Goal: Information Seeking & Learning: Check status

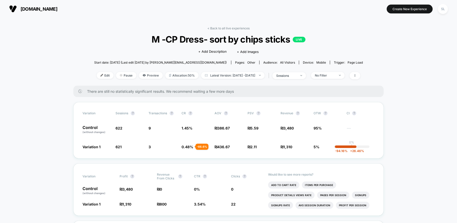
click at [34, 6] on span "[DOMAIN_NAME]" at bounding box center [39, 8] width 37 height 5
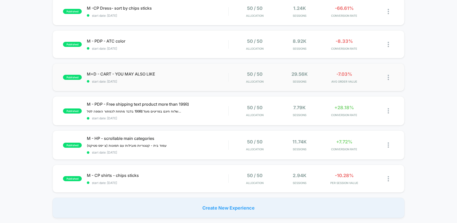
scroll to position [159, 0]
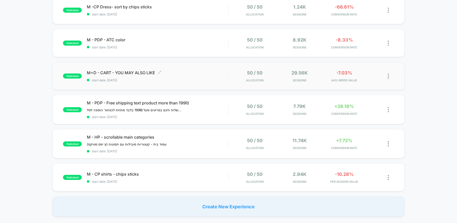
click at [196, 80] on span "start date: [DATE]" at bounding box center [157, 80] width 141 height 4
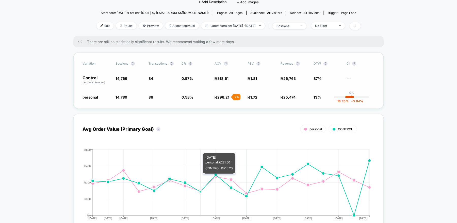
scroll to position [54, 0]
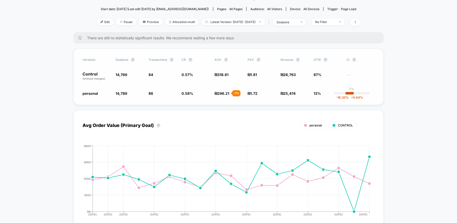
click at [223, 76] on span "318.61" at bounding box center [222, 75] width 11 height 4
click at [221, 76] on span "318.61" at bounding box center [222, 75] width 11 height 4
click at [216, 76] on span "₪ 318.61" at bounding box center [221, 75] width 14 height 4
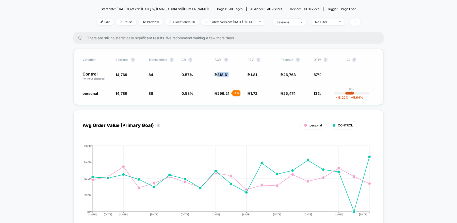
click at [216, 76] on span "₪ 318.61" at bounding box center [221, 75] width 14 height 4
click at [212, 76] on div "Control (without changes) 14,769 84 0.57 % ₪ 318.61 ₪ 1.81 ₪ 26,763 87% ---" at bounding box center [228, 76] width 292 height 9
click at [124, 75] on span "14,769" at bounding box center [121, 75] width 12 height 4
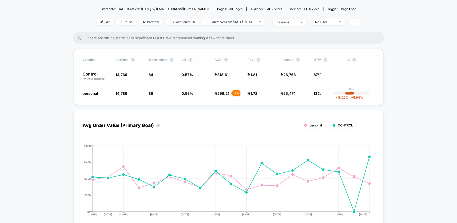
click at [124, 96] on div "Variation Sessions ? Transactions ? CR ? AOV ? PSV ? Revenue ? OTW ? CI ? Contr…" at bounding box center [228, 77] width 310 height 56
click at [122, 77] on span "14,769" at bounding box center [129, 76] width 28 height 9
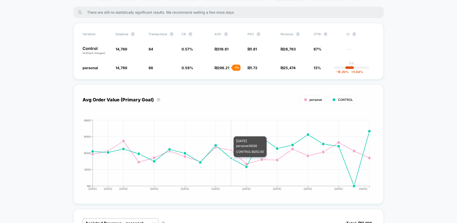
scroll to position [72, 0]
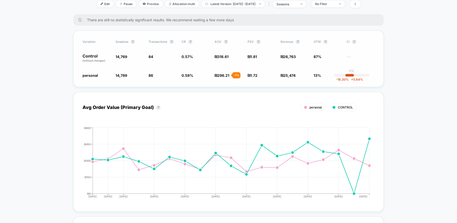
click at [224, 55] on span "318.61" at bounding box center [222, 57] width 11 height 4
click at [102, 55] on p "Control (without changes)" at bounding box center [96, 58] width 28 height 9
click at [218, 57] on span "318.61" at bounding box center [222, 57] width 11 height 4
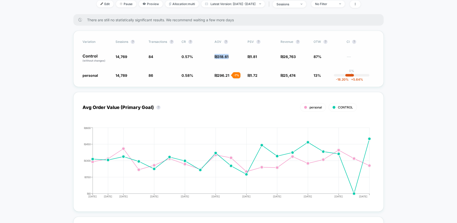
click at [218, 57] on span "318.61" at bounding box center [222, 57] width 11 height 4
click at [208, 60] on span "0.57 %" at bounding box center [195, 58] width 28 height 9
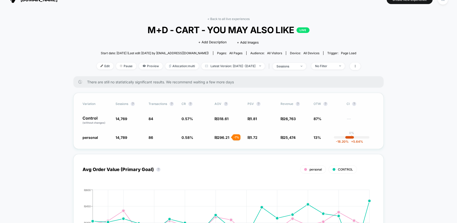
scroll to position [0, 0]
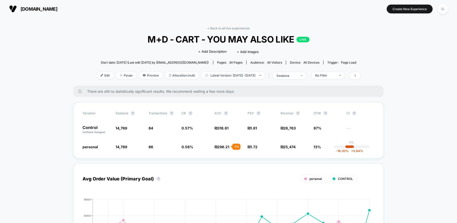
click at [207, 42] on span "M+D - CART - YOU MAY ALSO LIKE LIVE" at bounding box center [228, 39] width 237 height 11
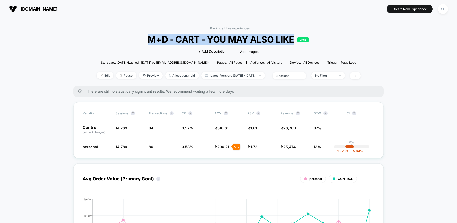
click at [207, 42] on span "M+D - CART - YOU MAY ALSO LIKE LIVE" at bounding box center [228, 39] width 237 height 11
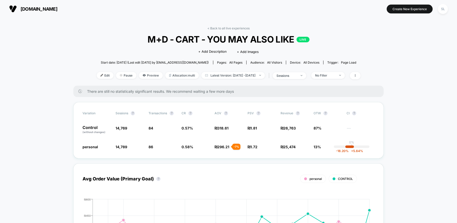
click at [223, 37] on span "M+D - CART - YOU MAY ALSO LIKE LIVE" at bounding box center [228, 39] width 237 height 11
click at [219, 37] on span "M+D - CART - YOU MAY ALSO LIKE LIVE" at bounding box center [228, 39] width 237 height 11
click at [225, 36] on span "M+D - CART - YOU MAY ALSO LIKE LIVE" at bounding box center [228, 39] width 237 height 11
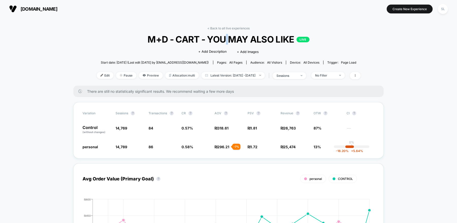
click at [225, 36] on span "M+D - CART - YOU MAY ALSO LIKE LIVE" at bounding box center [228, 39] width 237 height 11
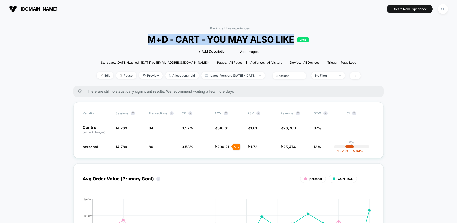
click at [225, 36] on span "M+D - CART - YOU MAY ALSO LIKE LIVE" at bounding box center [228, 39] width 237 height 11
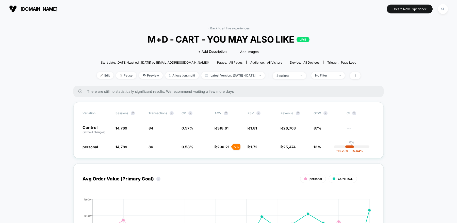
click at [21, 6] on span "[DOMAIN_NAME]" at bounding box center [39, 8] width 37 height 5
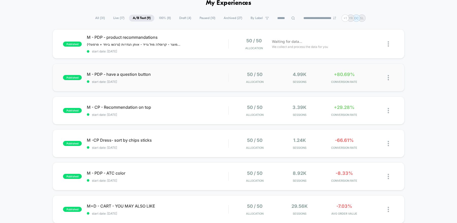
scroll to position [24, 0]
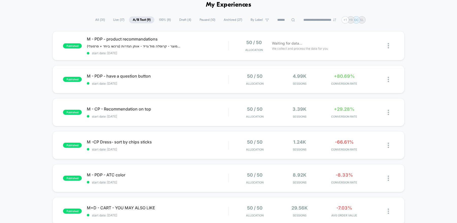
click at [159, 20] on span "100% ( 8 )" at bounding box center [165, 19] width 20 height 7
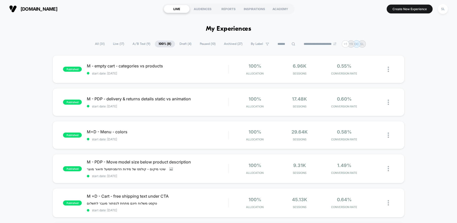
click at [141, 43] on span "A/B Test ( 9 )" at bounding box center [141, 44] width 25 height 7
